Goal: Task Accomplishment & Management: Use online tool/utility

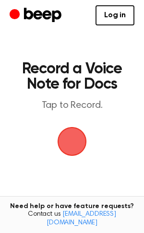
click at [67, 134] on span "button" at bounding box center [72, 141] width 34 height 34
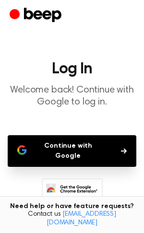
click at [89, 155] on button "Continue with Google" at bounding box center [72, 151] width 128 height 32
click at [70, 134] on main "Log In Welcome back! Continue with Google to log in. Continue with Google Don’t…" at bounding box center [72, 151] width 144 height 302
click at [47, 144] on button "Continue with Google" at bounding box center [72, 151] width 128 height 32
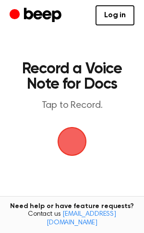
click at [74, 151] on span "button" at bounding box center [71, 141] width 27 height 27
